Goal: Task Accomplishment & Management: Use online tool/utility

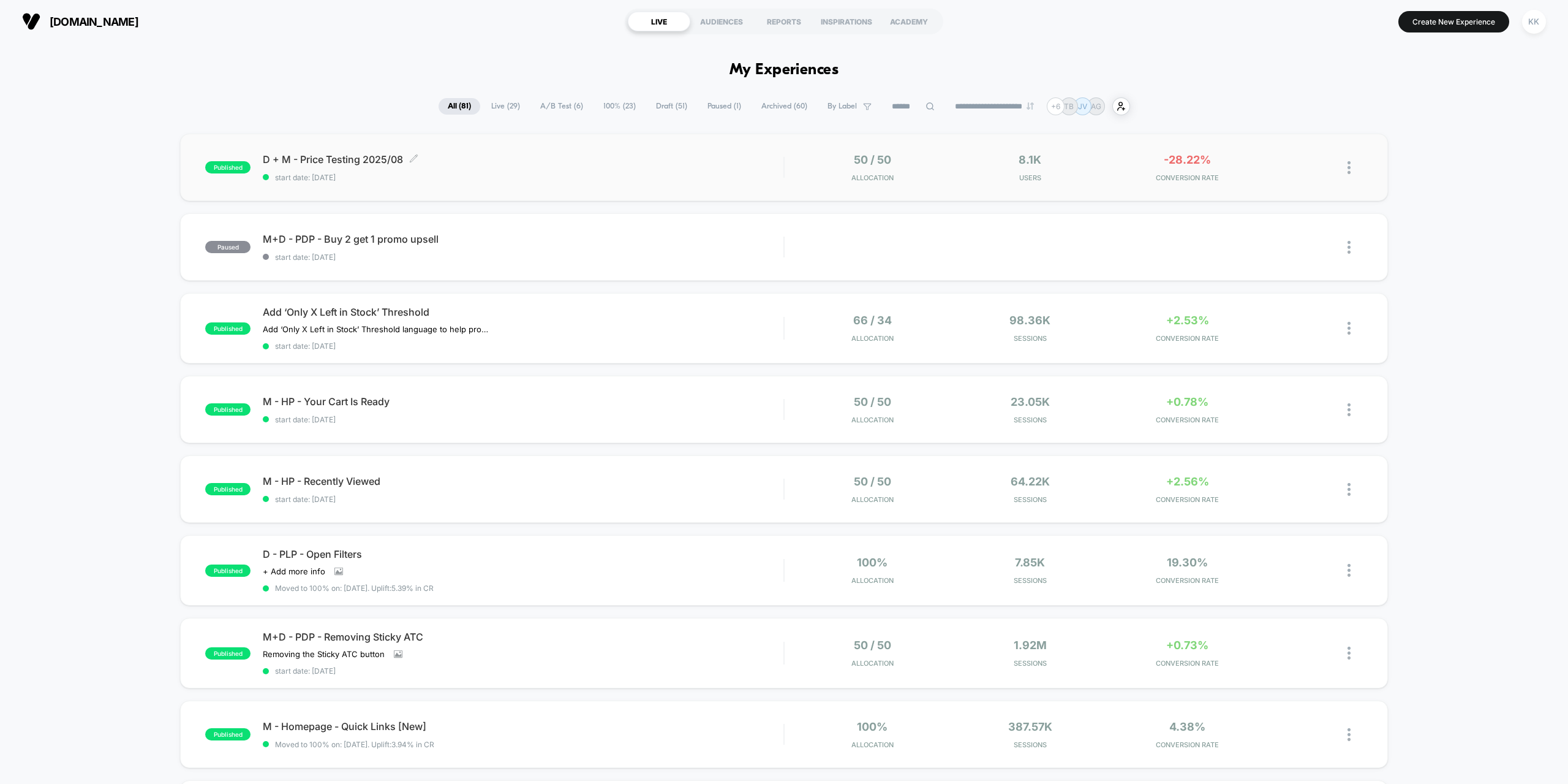
click at [538, 166] on div "D + M - Price Testing 2025/08 Click to edit experience details Click to edit ex…" at bounding box center [522, 168] width 521 height 29
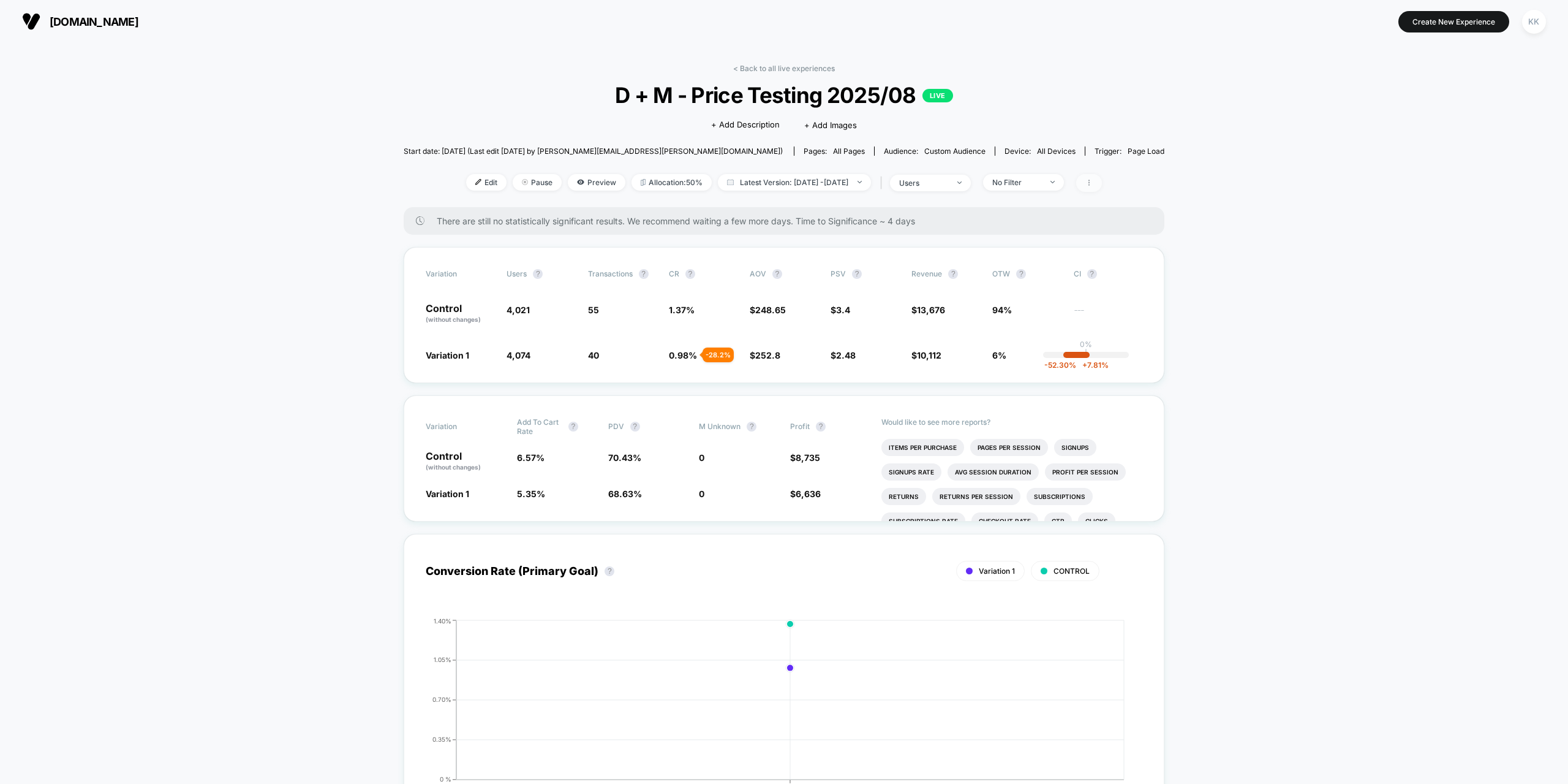
click at [1102, 184] on span at bounding box center [1089, 182] width 26 height 17
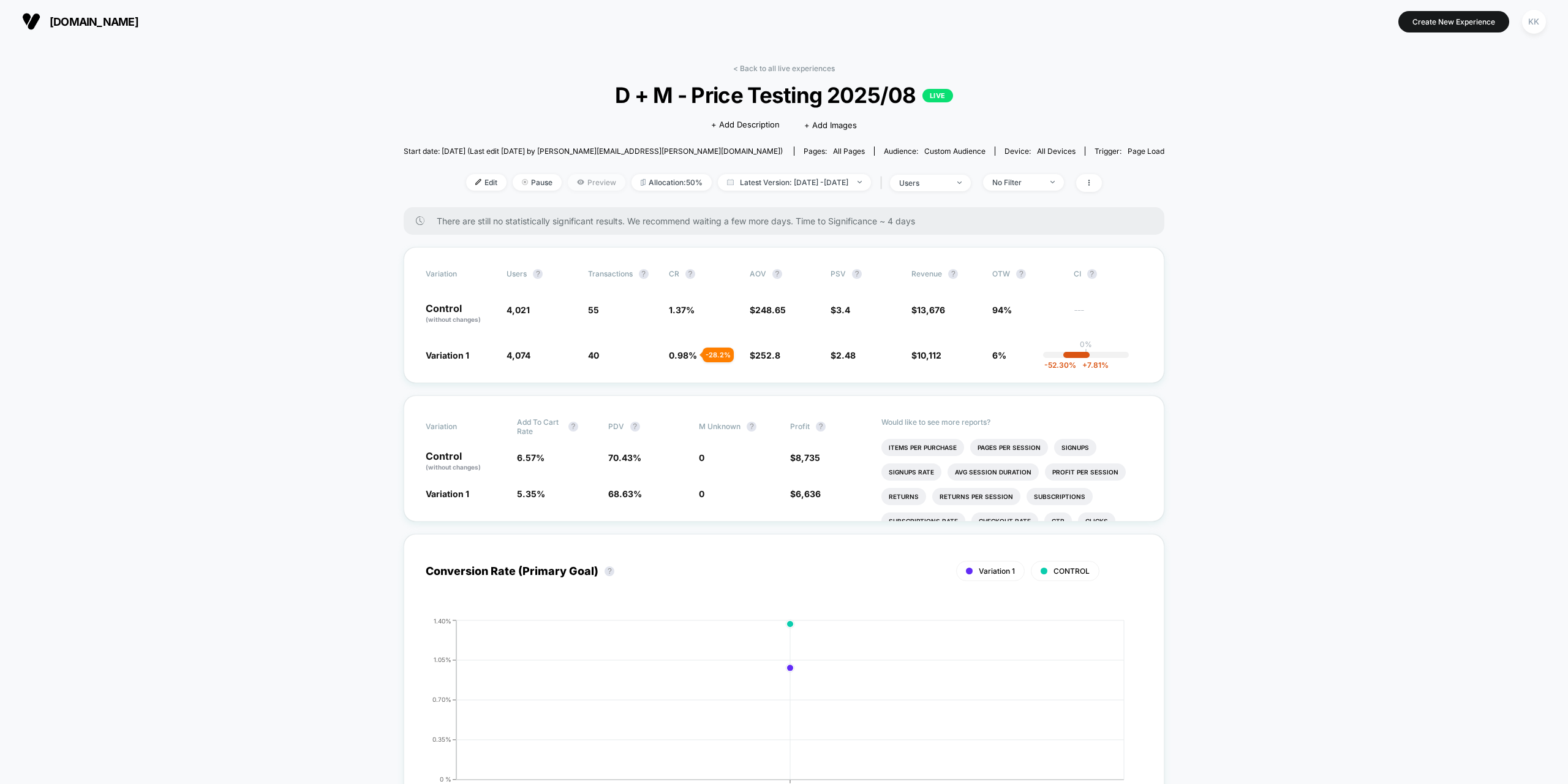
click at [583, 182] on span "Preview" at bounding box center [596, 182] width 57 height 16
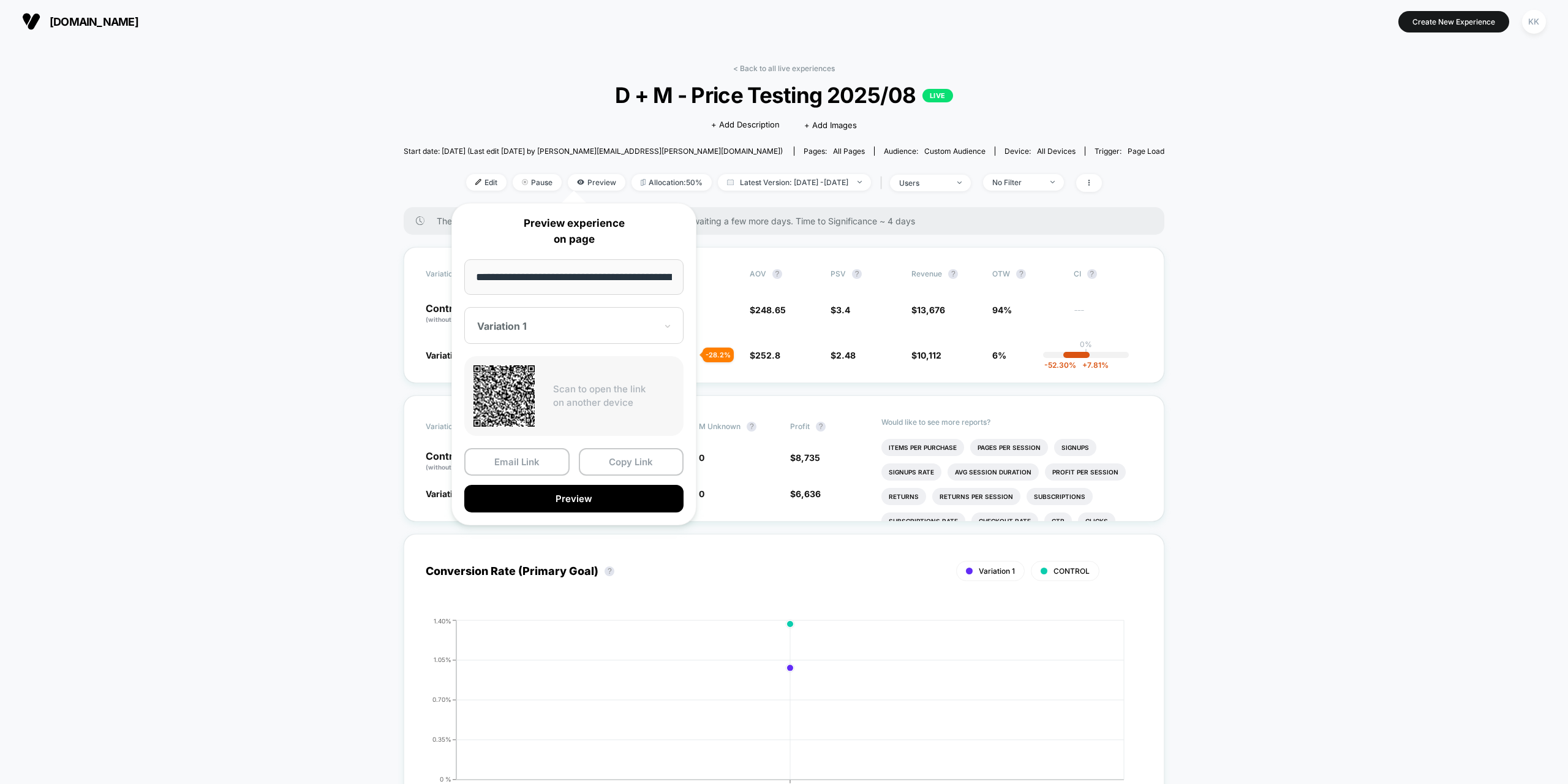
scroll to position [0, 97]
click at [623, 460] on button "Copy Link" at bounding box center [632, 462] width 106 height 27
